Goal: Task Accomplishment & Management: Manage account settings

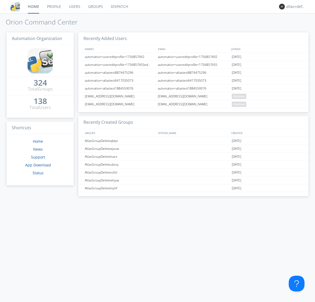
click at [95, 7] on link "Groups" at bounding box center [95, 6] width 23 height 13
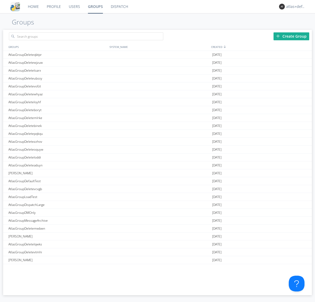
click at [292, 36] on div "Create Group" at bounding box center [292, 36] width 36 height 8
click at [95, 7] on link "Groups" at bounding box center [95, 6] width 23 height 13
type input "AtlasGroupDeletejcvmz"
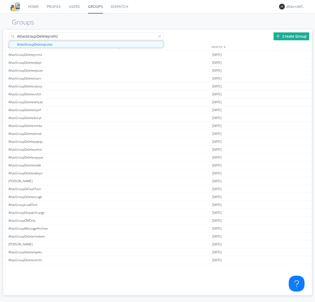
click at [74, 7] on link "Users" at bounding box center [74, 6] width 19 height 13
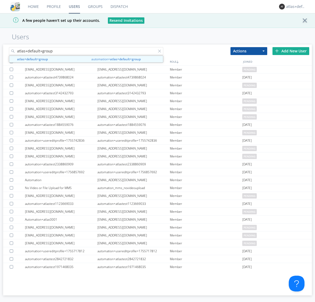
type input "atlas+default+group"
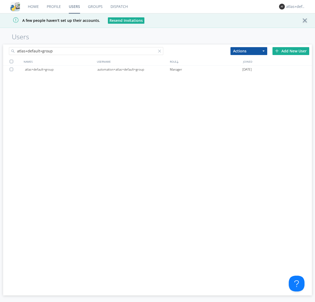
click at [134, 69] on div "automation+atlas+default+group" at bounding box center [134, 69] width 73 height 8
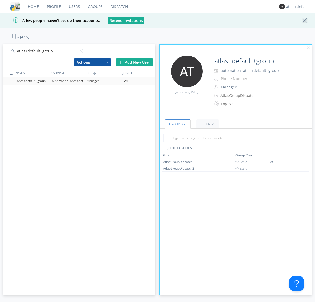
click at [119, 7] on link "Dispatch" at bounding box center [119, 6] width 25 height 13
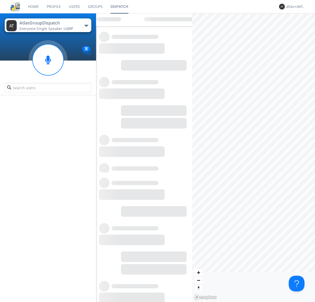
click at [74, 7] on link "Users" at bounding box center [74, 6] width 19 height 13
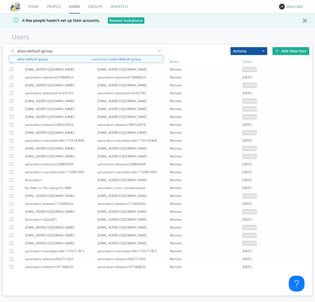
type input "atlas+default+group"
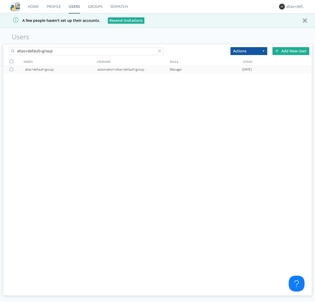
click at [134, 69] on div "automation+atlas+default+group" at bounding box center [134, 69] width 73 height 8
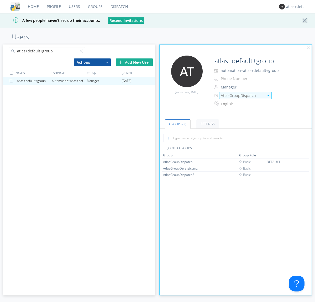
click at [268, 95] on img at bounding box center [269, 95] width 2 height 1
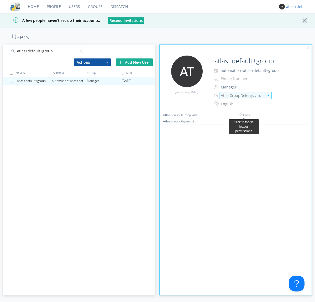
click at [119, 7] on link "Dispatch" at bounding box center [119, 6] width 25 height 13
click at [295, 7] on div "atlas+default+group" at bounding box center [297, 6] width 20 height 5
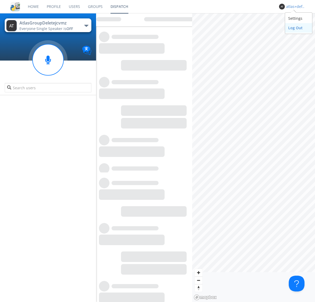
click at [299, 28] on div "Log Out" at bounding box center [298, 27] width 27 height 9
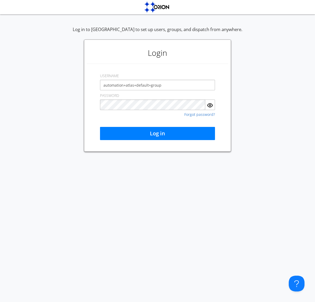
type input "automation+atlas+default+group"
click at [158, 133] on button "Log in" at bounding box center [157, 133] width 115 height 13
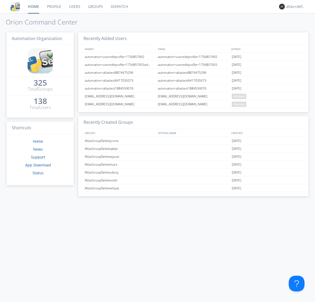
click at [119, 7] on link "Dispatch" at bounding box center [119, 6] width 25 height 13
click at [74, 7] on link "Users" at bounding box center [74, 6] width 19 height 13
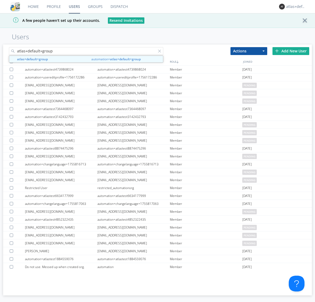
type input "atlas+default+group"
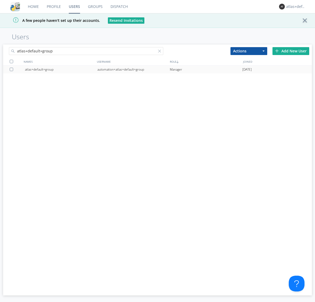
click at [134, 69] on div "automation+atlas+default+group" at bounding box center [134, 69] width 73 height 8
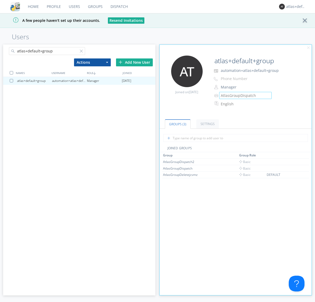
click at [95, 7] on link "Groups" at bounding box center [95, 6] width 23 height 13
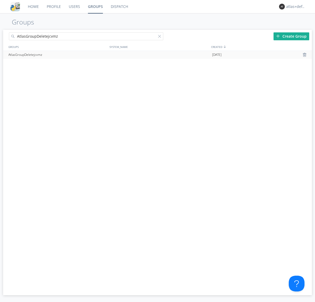
type input "AtlasGroupDeletejcvmz"
click at [305, 55] on div at bounding box center [305, 55] width 5 height 4
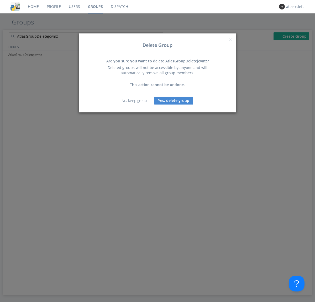
click at [174, 100] on button "Yes, delete group" at bounding box center [173, 100] width 39 height 8
